Goal: Information Seeking & Learning: Check status

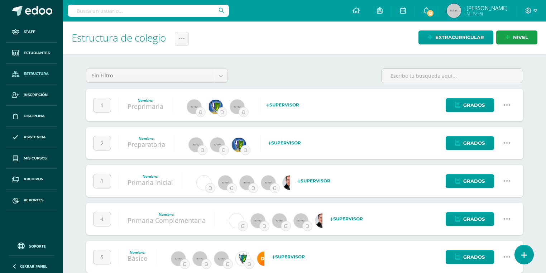
click at [138, 12] on input "text" at bounding box center [148, 11] width 161 height 12
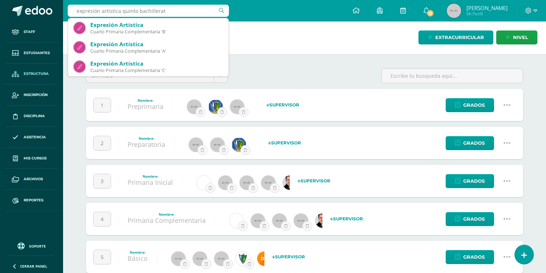
type input "expresión artistica quinto bachillerato"
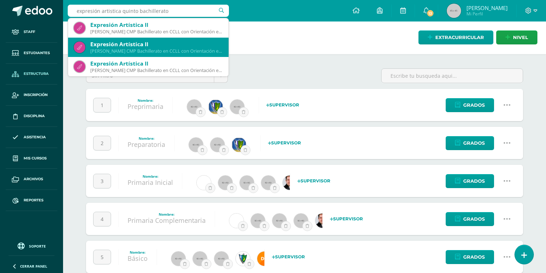
scroll to position [29, 0]
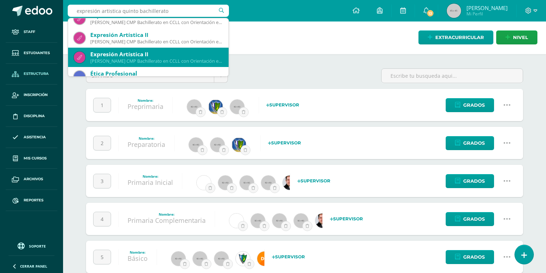
click at [150, 54] on div "Expresión Artística II" at bounding box center [156, 54] width 133 height 8
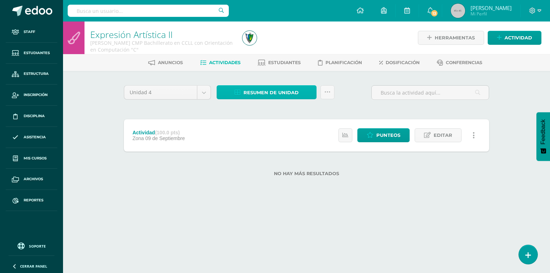
click at [258, 89] on span "Resumen de unidad" at bounding box center [271, 92] width 55 height 13
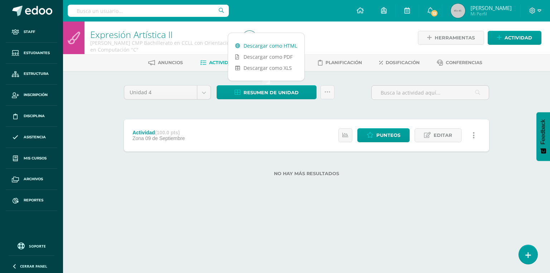
click at [264, 41] on link "Descargar como HTML" at bounding box center [266, 45] width 76 height 11
click at [129, 15] on input "text" at bounding box center [148, 11] width 161 height 12
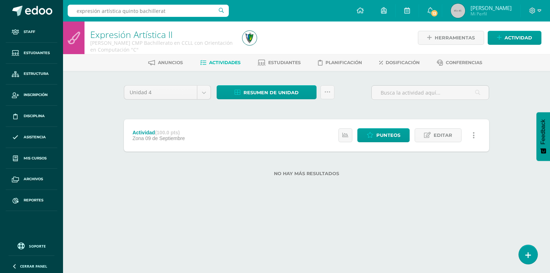
type input "expresión artística quinto bachillerato"
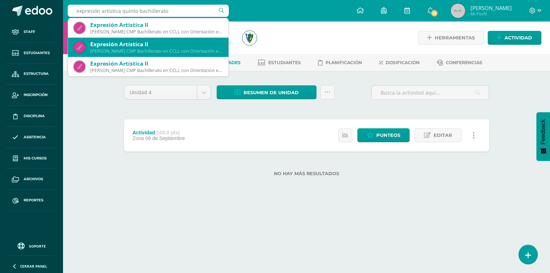
click at [142, 50] on div "Quinto Bachillerato CMP Bachillerato en CCLL con Orientación en Computación 'D'" at bounding box center [156, 51] width 133 height 6
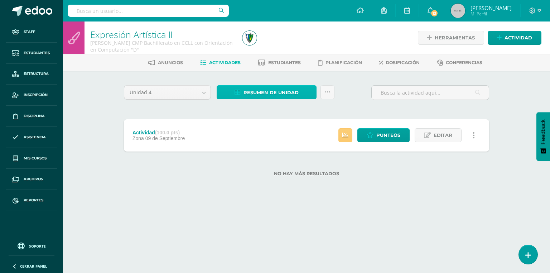
click at [252, 88] on span "Resumen de unidad" at bounding box center [271, 92] width 55 height 13
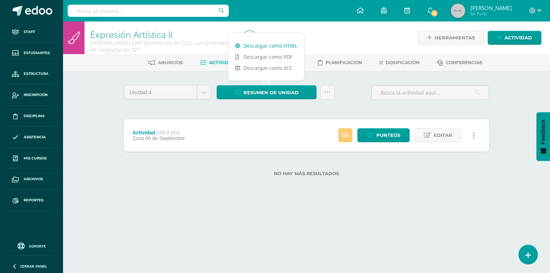
click at [255, 45] on link "Descargar como HTML" at bounding box center [266, 45] width 76 height 11
click at [110, 11] on input "text" at bounding box center [148, 11] width 161 height 12
click at [121, 13] on input "text" at bounding box center [148, 11] width 161 height 12
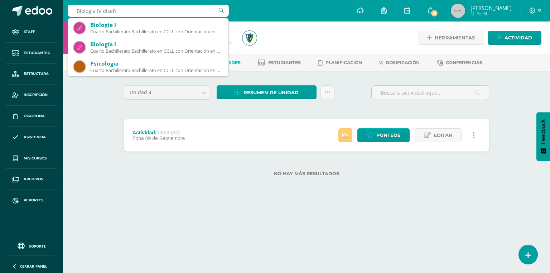
type input "Biología IV diseño"
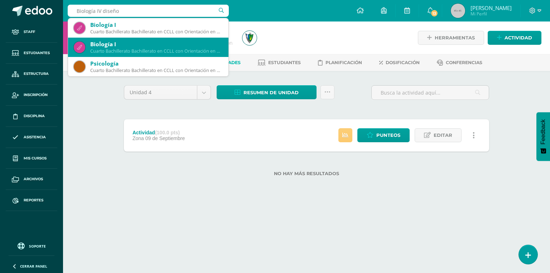
click at [147, 46] on div "Biología I" at bounding box center [156, 44] width 133 height 8
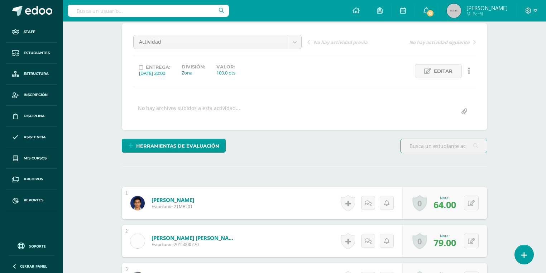
scroll to position [205, 0]
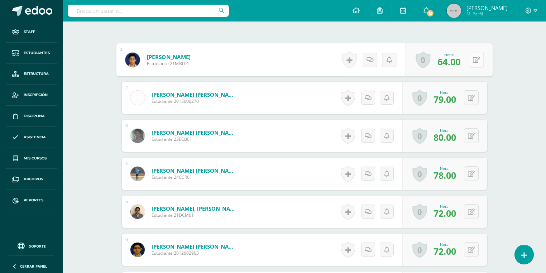
click at [475, 58] on button at bounding box center [475, 59] width 15 height 15
click at [417, 63] on input "64.00" at bounding box center [427, 62] width 29 height 14
drag, startPoint x: 423, startPoint y: 63, endPoint x: 410, endPoint y: 64, distance: 13.0
click at [410, 64] on div "Nota 64.00" at bounding box center [448, 59] width 90 height 33
type input "73.00"
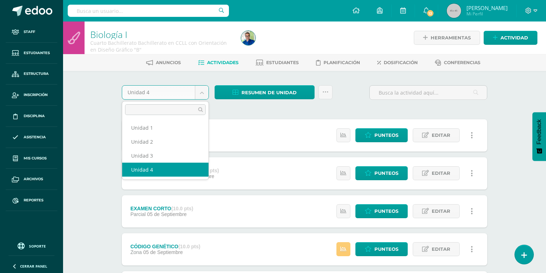
click at [174, 95] on body "Staff Estudiantes Estructura Inscripción Disciplina Asistencia Mis cursos Archi…" at bounding box center [273, 213] width 546 height 427
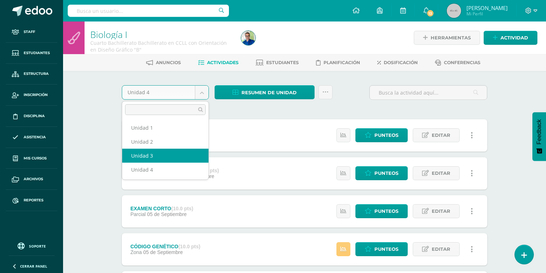
select select "Unidad 3"
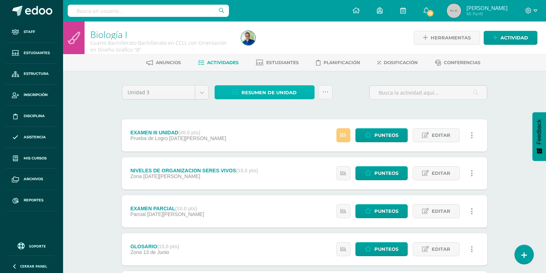
click at [256, 94] on span "Resumen de unidad" at bounding box center [268, 92] width 55 height 13
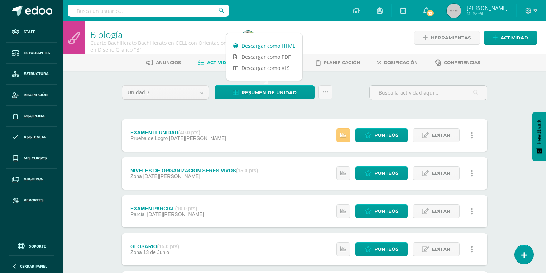
click at [252, 43] on link "Descargar como HTML" at bounding box center [264, 45] width 76 height 11
click at [85, 4] on div at bounding box center [148, 10] width 161 height 21
click at [83, 10] on input "text" at bounding box center [148, 11] width 161 height 12
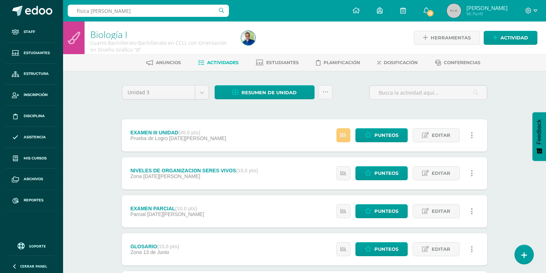
type input "física quinto bachillerato"
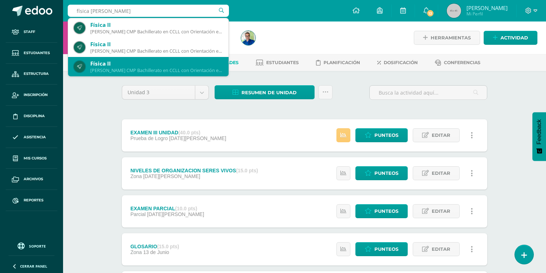
click at [110, 63] on div "Física II" at bounding box center [156, 64] width 133 height 8
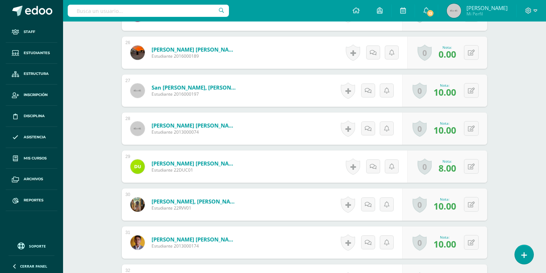
scroll to position [1075, 0]
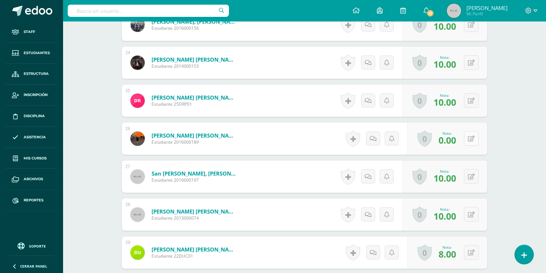
click at [472, 139] on button at bounding box center [471, 138] width 15 height 15
click at [420, 143] on input "0.00" at bounding box center [427, 141] width 29 height 14
type input "10.00"
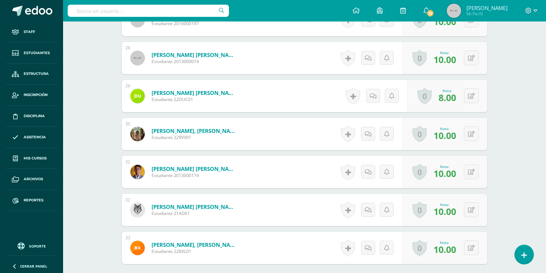
scroll to position [1089, 0]
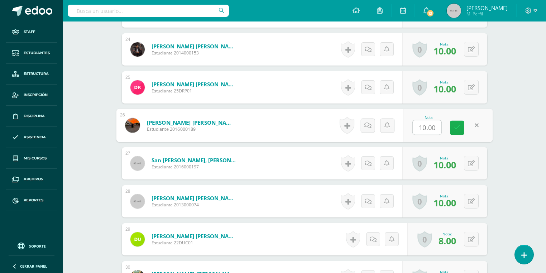
click at [457, 128] on icon at bounding box center [457, 128] width 6 height 6
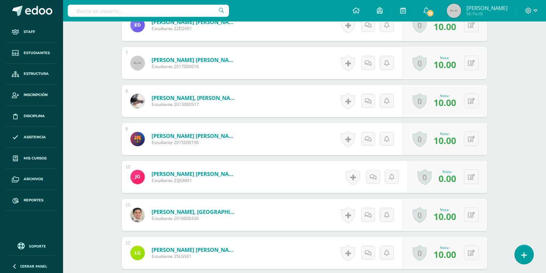
scroll to position [229, 0]
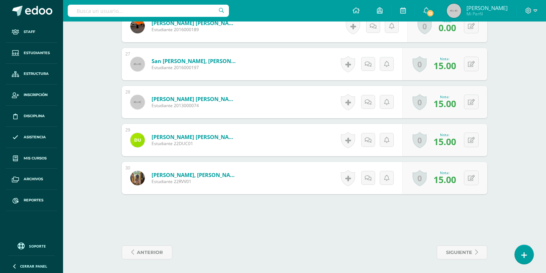
scroll to position [1045, 0]
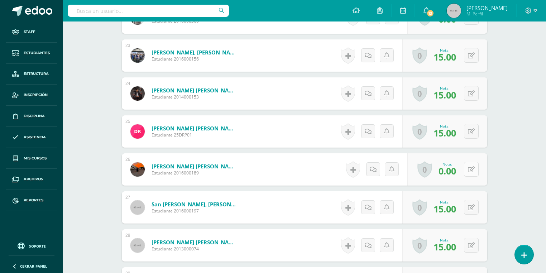
click at [473, 173] on button at bounding box center [471, 169] width 15 height 15
click at [420, 172] on input "0.00" at bounding box center [427, 171] width 29 height 14
type input "15.00"
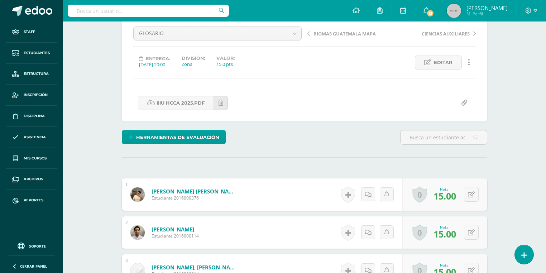
scroll to position [0, 0]
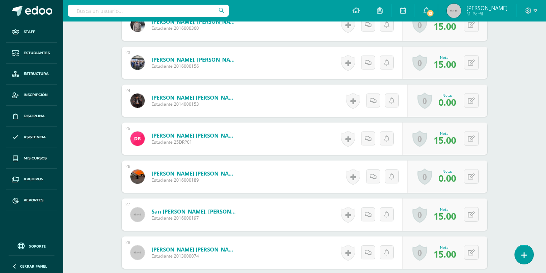
scroll to position [1066, 0]
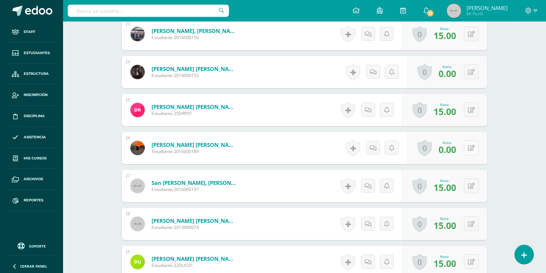
click at [472, 148] on icon at bounding box center [471, 148] width 7 height 6
click at [413, 151] on input "0.00" at bounding box center [427, 150] width 29 height 14
type input "12.00"
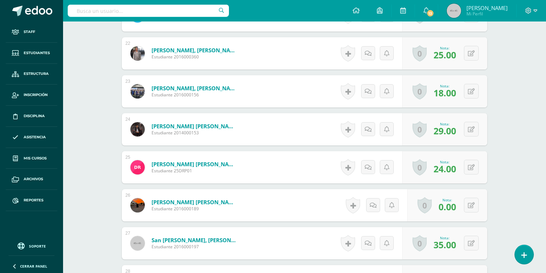
scroll to position [1095, 0]
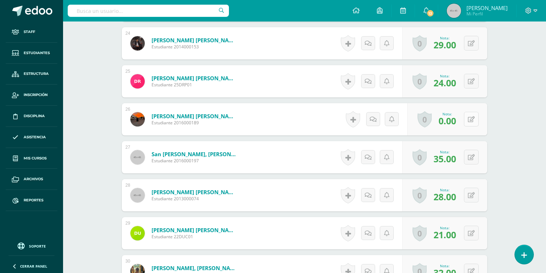
click at [467, 121] on div "0 Logros Logros obtenidos Aún no hay logros agregados Nota: 0.00" at bounding box center [447, 119] width 80 height 32
click at [473, 120] on icon at bounding box center [476, 119] width 7 height 6
click at [420, 124] on input "0.00" at bounding box center [427, 121] width 29 height 14
type input "23.00"
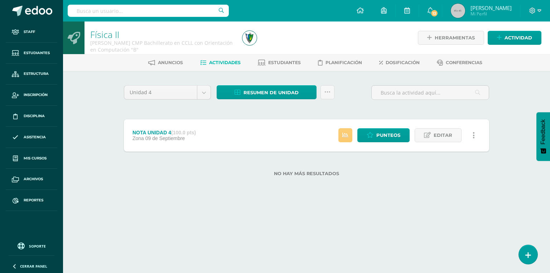
click at [132, 14] on input "text" at bounding box center [148, 11] width 161 height 12
type input "física quinto bachillerato"
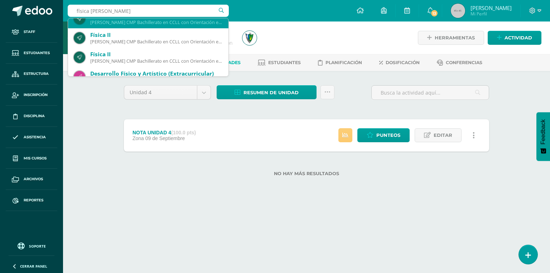
scroll to position [57, 0]
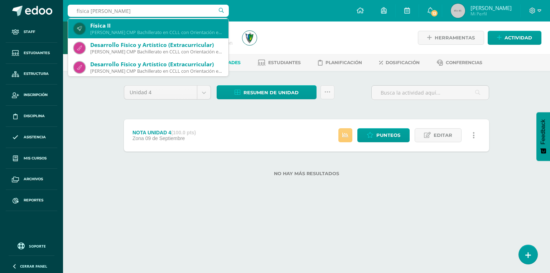
click at [119, 32] on div "Quinto Bachillerato CMP Bachillerato en CCLL con Orientación en Computación 'C'" at bounding box center [156, 32] width 133 height 6
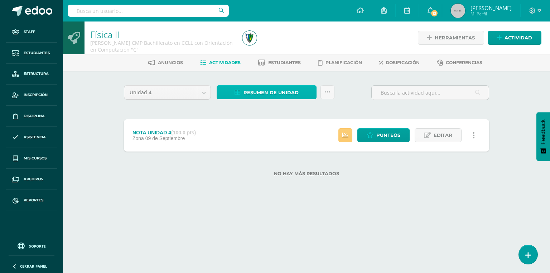
click at [253, 95] on span "Resumen de unidad" at bounding box center [271, 92] width 55 height 13
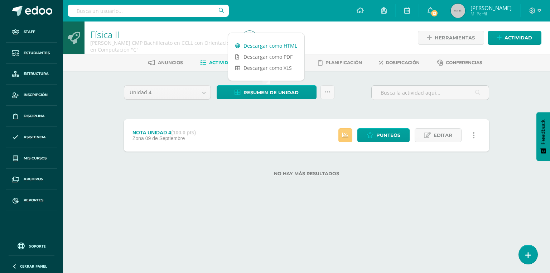
click at [258, 46] on link "Descargar como HTML" at bounding box center [266, 45] width 76 height 11
click at [29, 70] on link "Estructura" at bounding box center [32, 74] width 52 height 21
click at [173, 11] on input "text" at bounding box center [148, 11] width 161 height 12
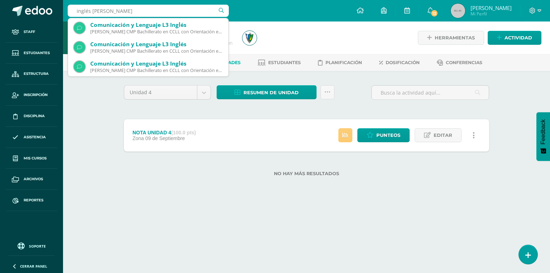
type input "inglés [PERSON_NAME]"
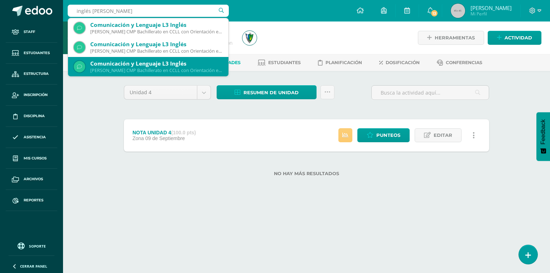
click at [158, 65] on div "Comunicación y Lenguaje L3 Inglés" at bounding box center [156, 64] width 133 height 8
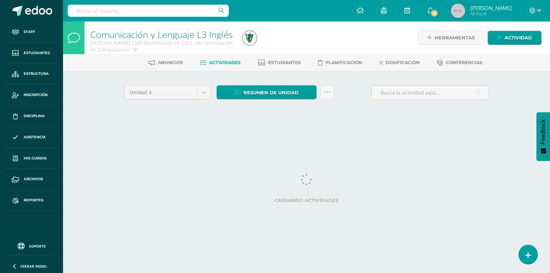
click at [129, 9] on input "text" at bounding box center [148, 11] width 161 height 12
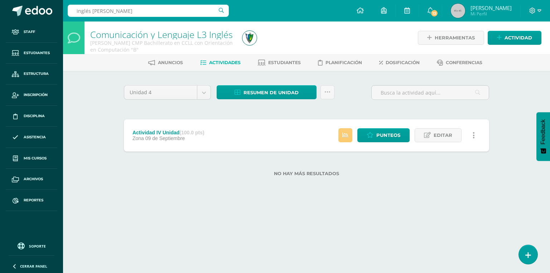
type input "inglés quinto bachillerato"
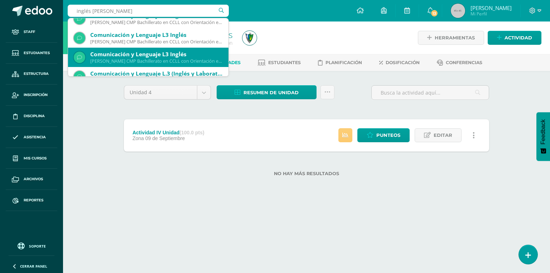
scroll to position [57, 0]
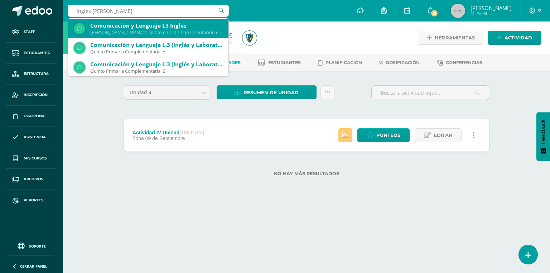
click at [150, 31] on div "Quinto Bachillerato CMP Bachillerato en CCLL con Orientación en Computación 'C'" at bounding box center [156, 32] width 133 height 6
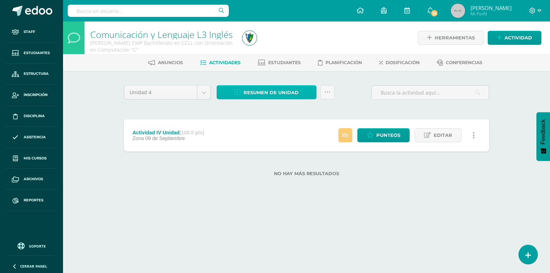
click at [263, 88] on span "Resumen de unidad" at bounding box center [271, 92] width 55 height 13
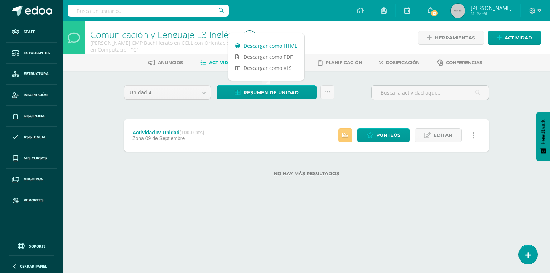
click at [256, 43] on link "Descargar como HTML" at bounding box center [266, 45] width 76 height 11
click at [33, 69] on link "Estructura" at bounding box center [32, 74] width 52 height 21
click at [82, 9] on input "text" at bounding box center [148, 11] width 161 height 12
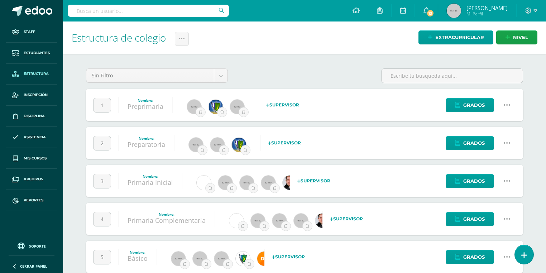
click at [160, 11] on input "text" at bounding box center [148, 11] width 161 height 12
type input "barrios lima"
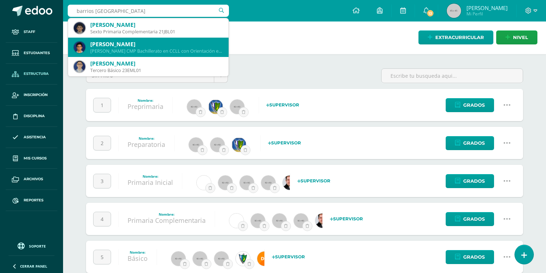
click at [146, 47] on div "Mateo Barrios Lima" at bounding box center [156, 44] width 133 height 8
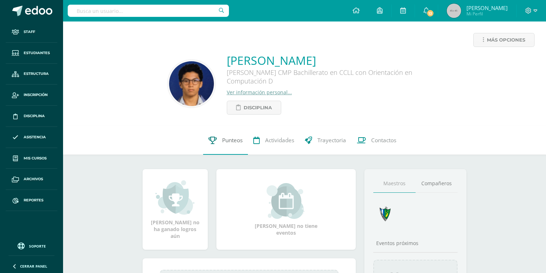
click at [222, 141] on span "Punteos" at bounding box center [232, 140] width 20 height 8
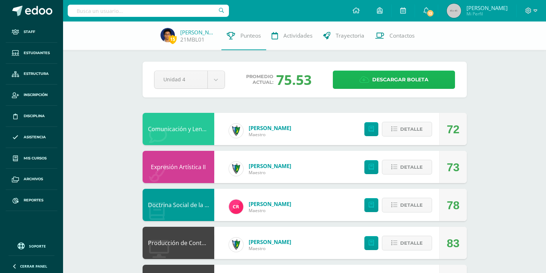
click at [410, 87] on span "Descargar boleta" at bounding box center [400, 80] width 56 height 18
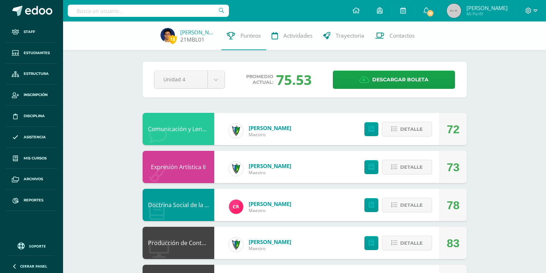
click at [182, 39] on link "21MBL01" at bounding box center [192, 40] width 24 height 8
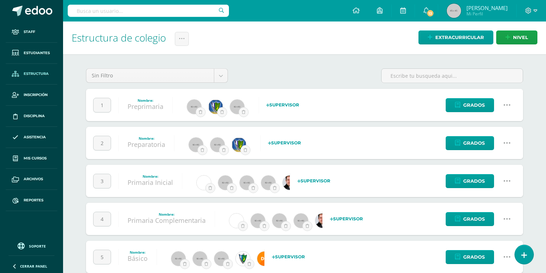
click at [283, 45] on h1 "Estructura de colegio Administración de Ciclos Historial de actividad" at bounding box center [305, 37] width 466 height 33
